Goal: Information Seeking & Learning: Learn about a topic

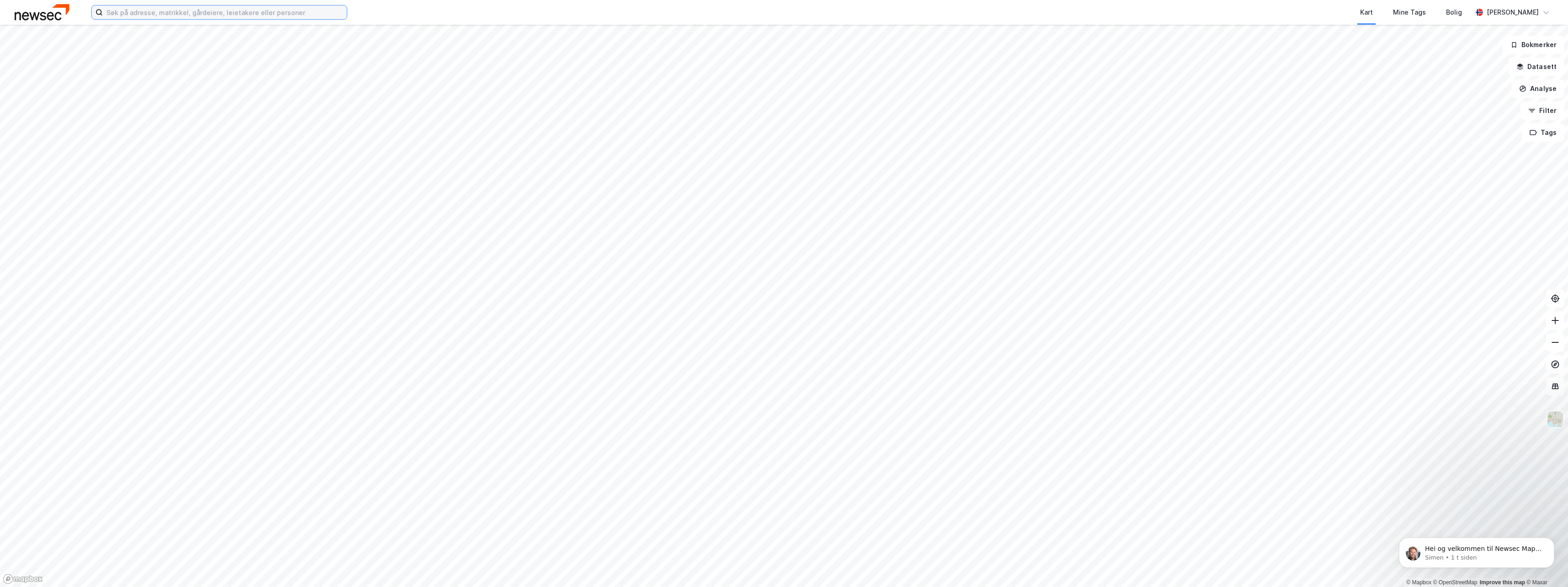
click at [138, 10] on input at bounding box center [225, 12] width 244 height 14
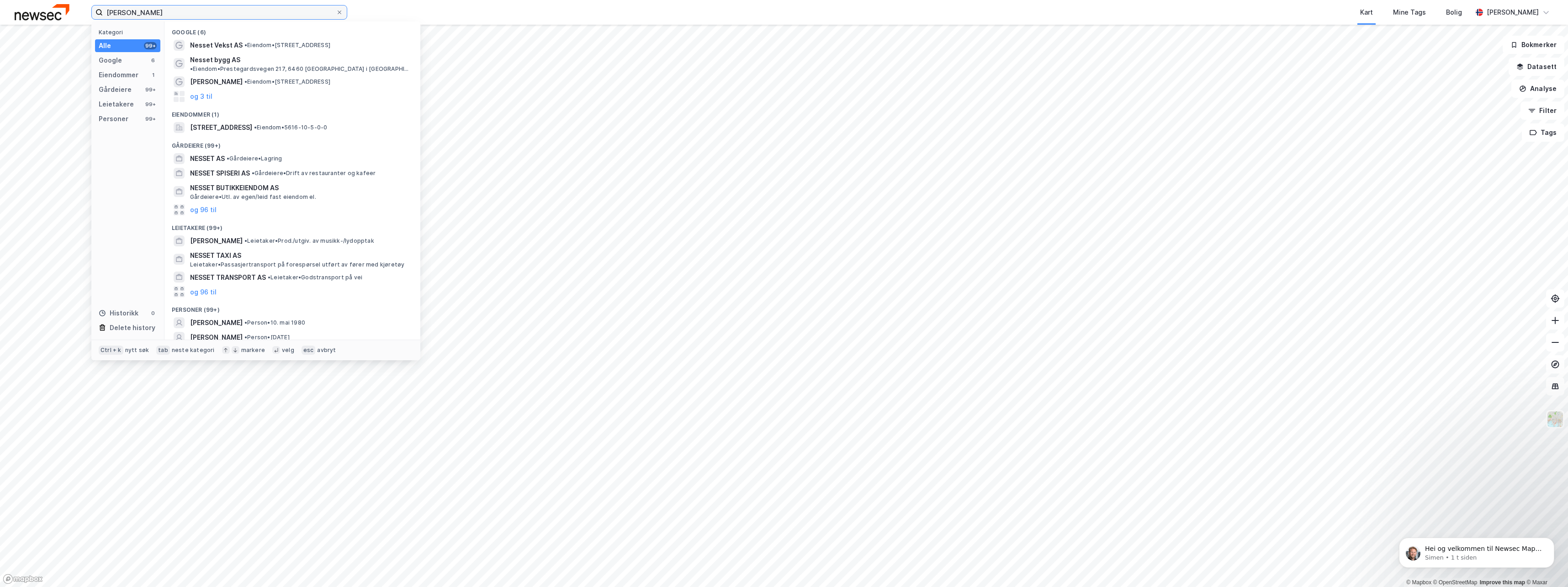
drag, startPoint x: 242, startPoint y: 14, endPoint x: -33, endPoint y: 48, distance: 277.1
click at [0, 48] on html "[PERSON_NAME] Kategori Alle 99+ Google 6 Eiendommer 1 Gårdeiere 99+ Leietakere …" at bounding box center [784, 294] width 1568 height 587
click at [317, 317] on div "[PERSON_NAME] • Person • [DATE]" at bounding box center [300, 322] width 221 height 11
drag, startPoint x: 169, startPoint y: 11, endPoint x: 142, endPoint y: 12, distance: 27.0
click at [168, 11] on input "[PERSON_NAME]" at bounding box center [219, 12] width 233 height 14
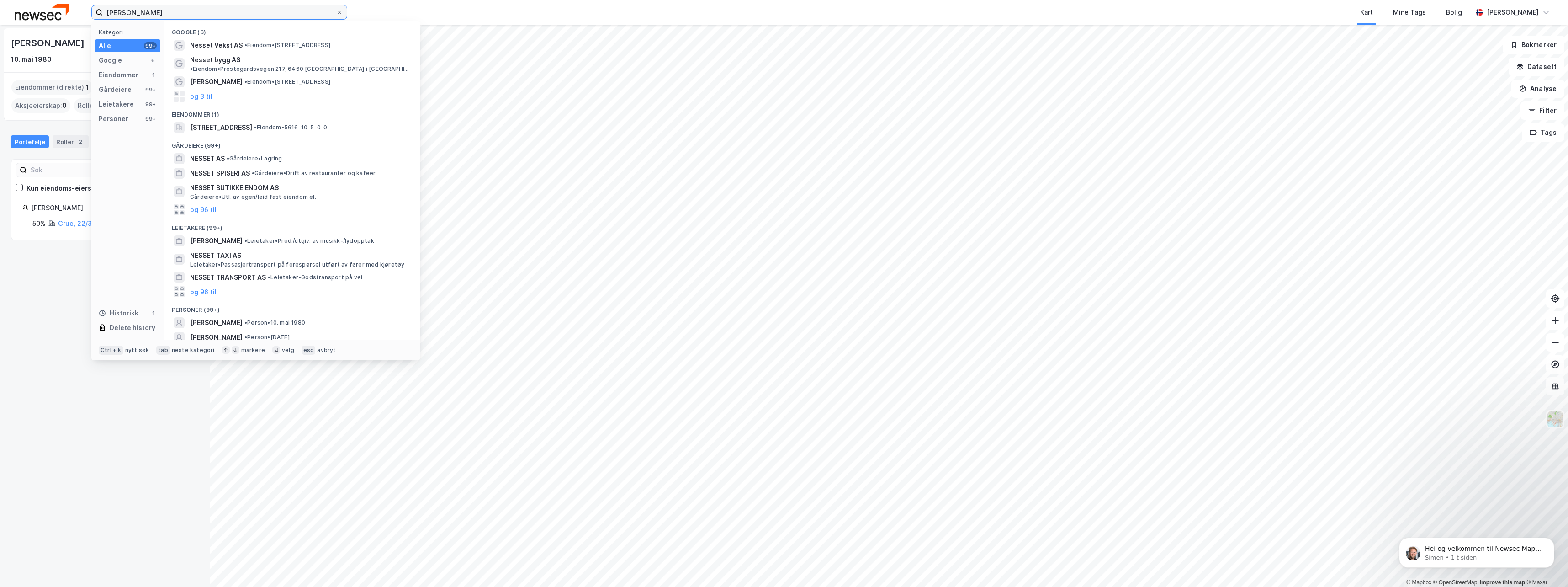
click at [134, 10] on input "[PERSON_NAME]" at bounding box center [219, 12] width 233 height 14
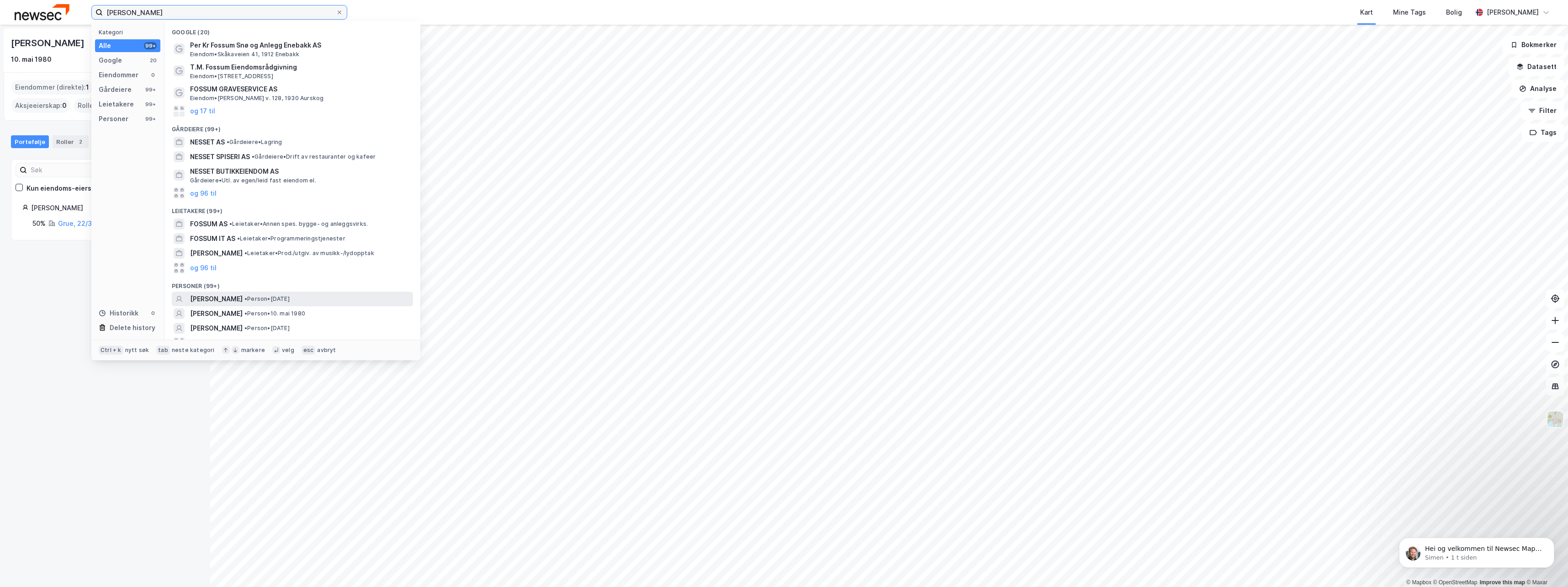
type input "[PERSON_NAME]"
click at [285, 300] on span "• Person • [DATE]" at bounding box center [266, 299] width 45 height 8
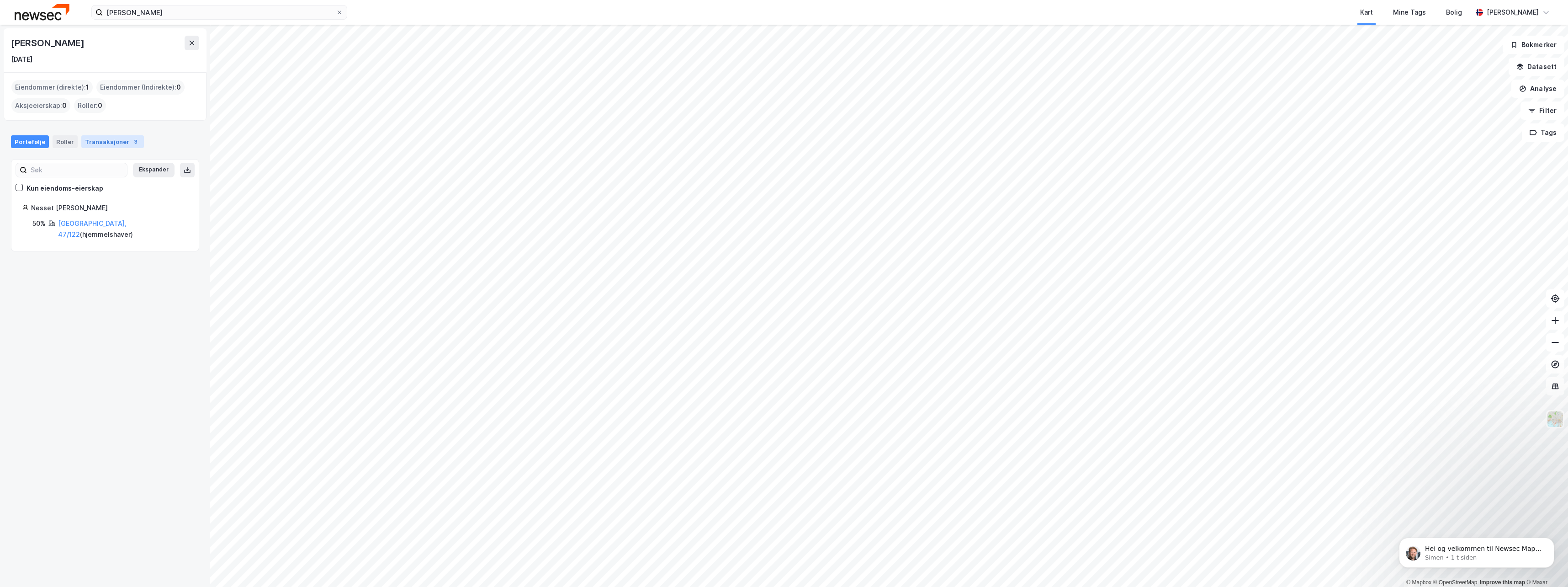
click at [105, 141] on div "Transaksjoner 3" at bounding box center [113, 142] width 63 height 13
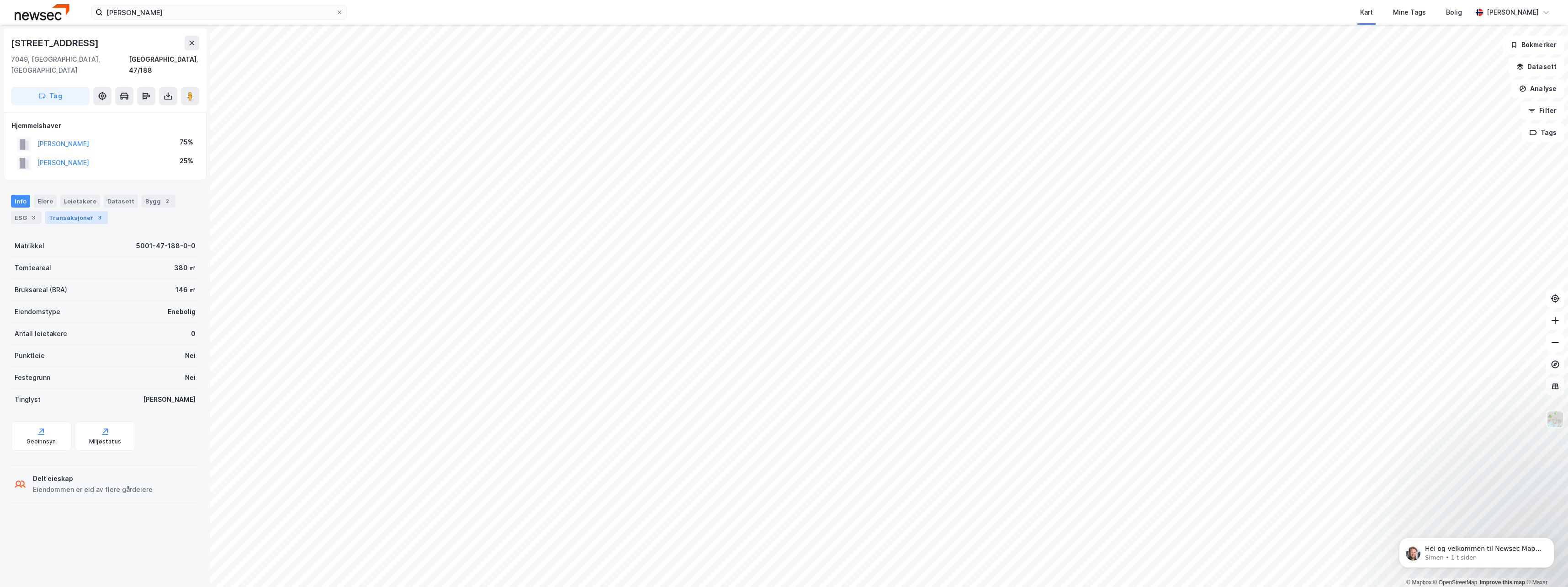
click at [48, 211] on div "Transaksjoner 3" at bounding box center [76, 217] width 63 height 13
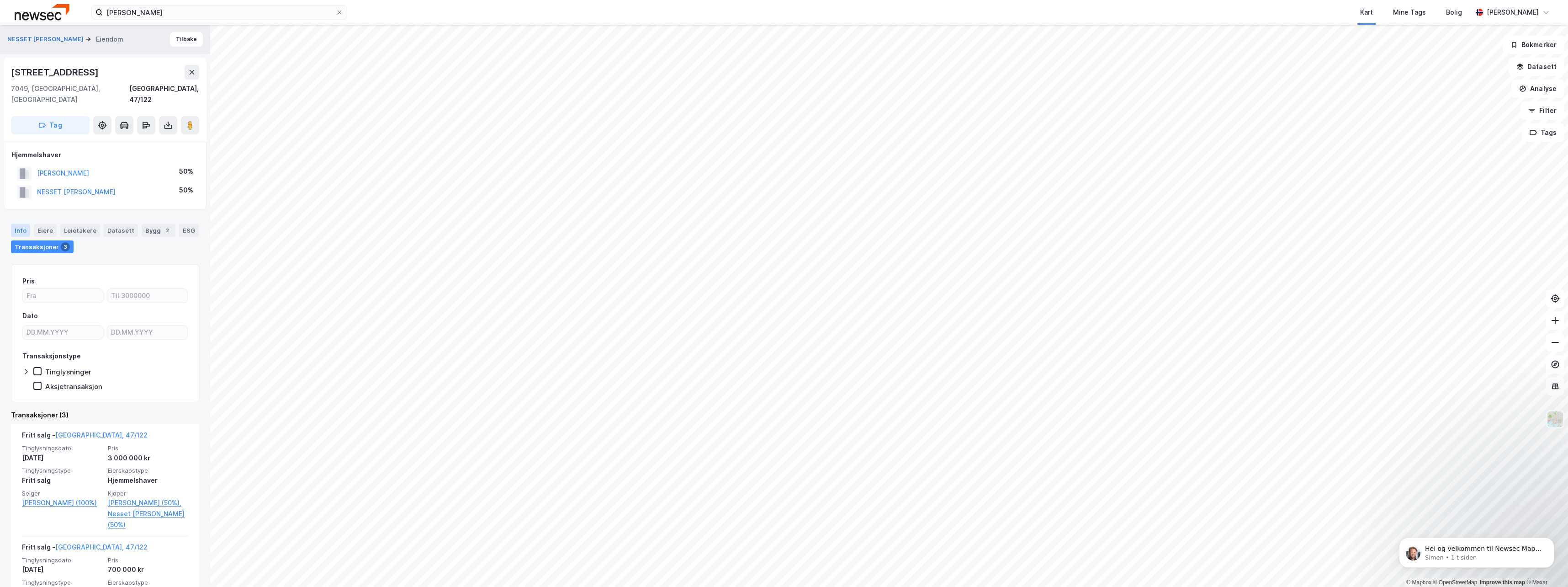
click at [19, 224] on div "Info" at bounding box center [20, 230] width 19 height 13
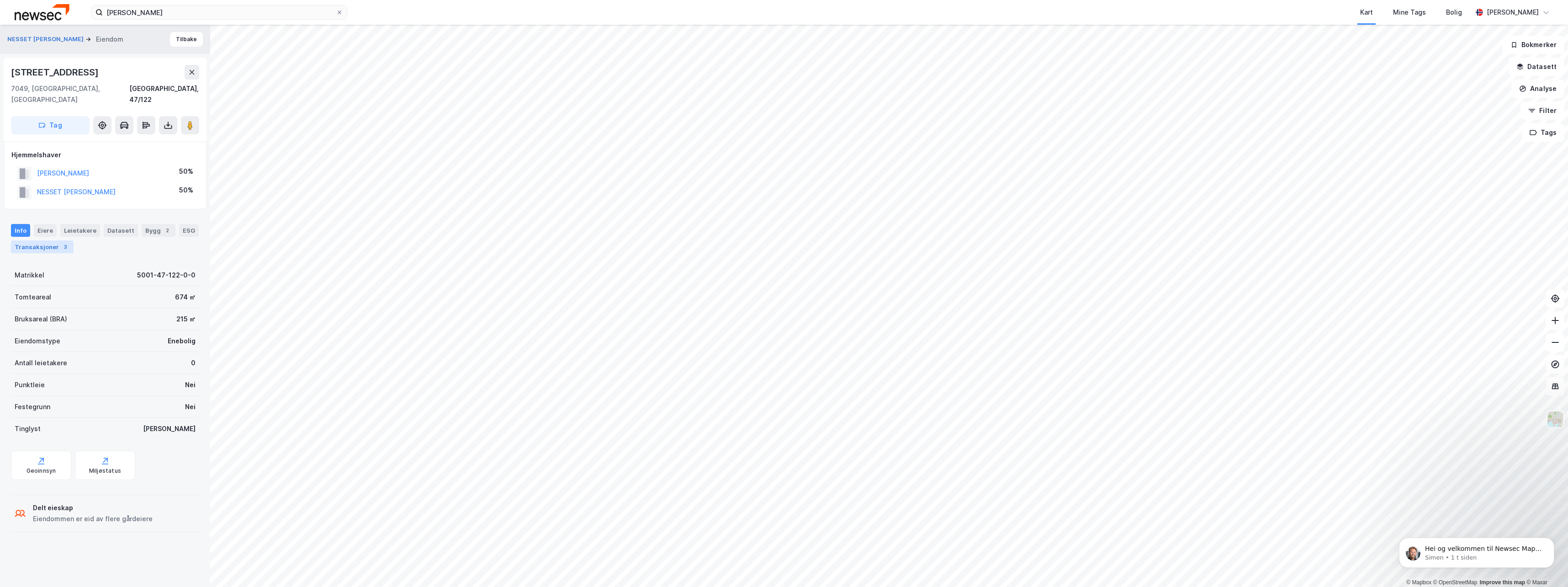
click at [28, 241] on div "Transaksjoner 3" at bounding box center [42, 247] width 63 height 13
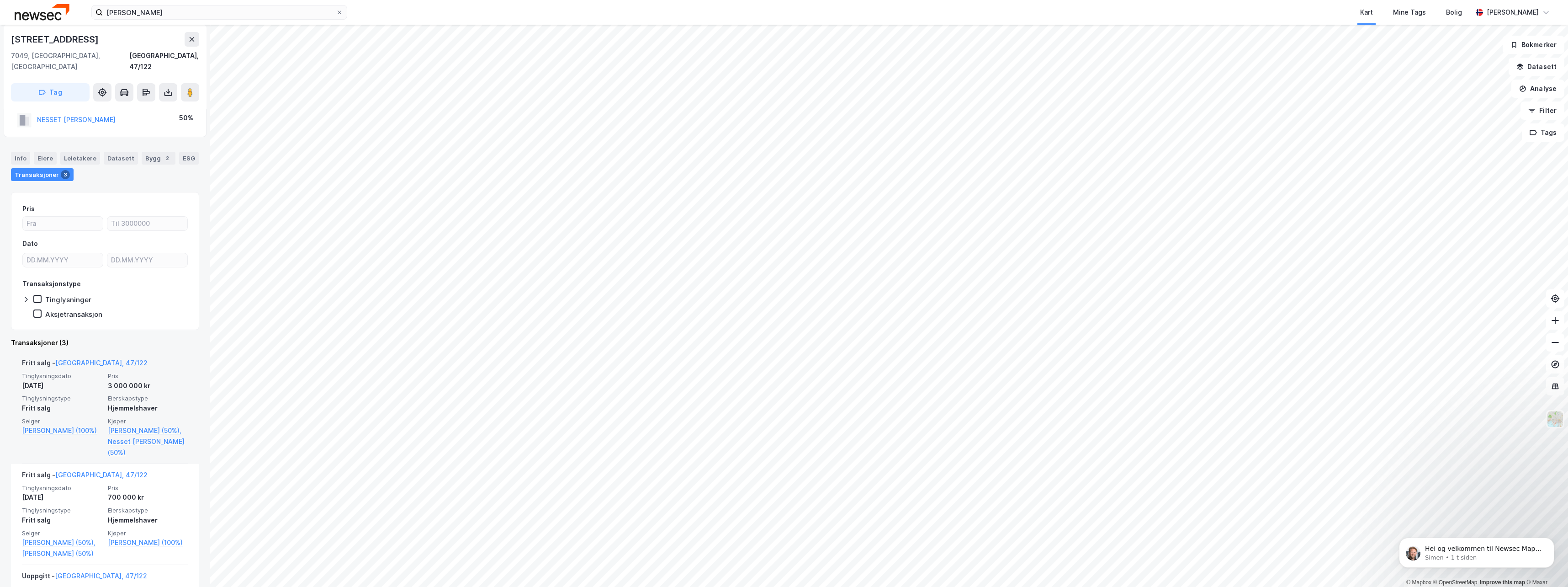
scroll to position [137, 0]
